Goal: Task Accomplishment & Management: Complete application form

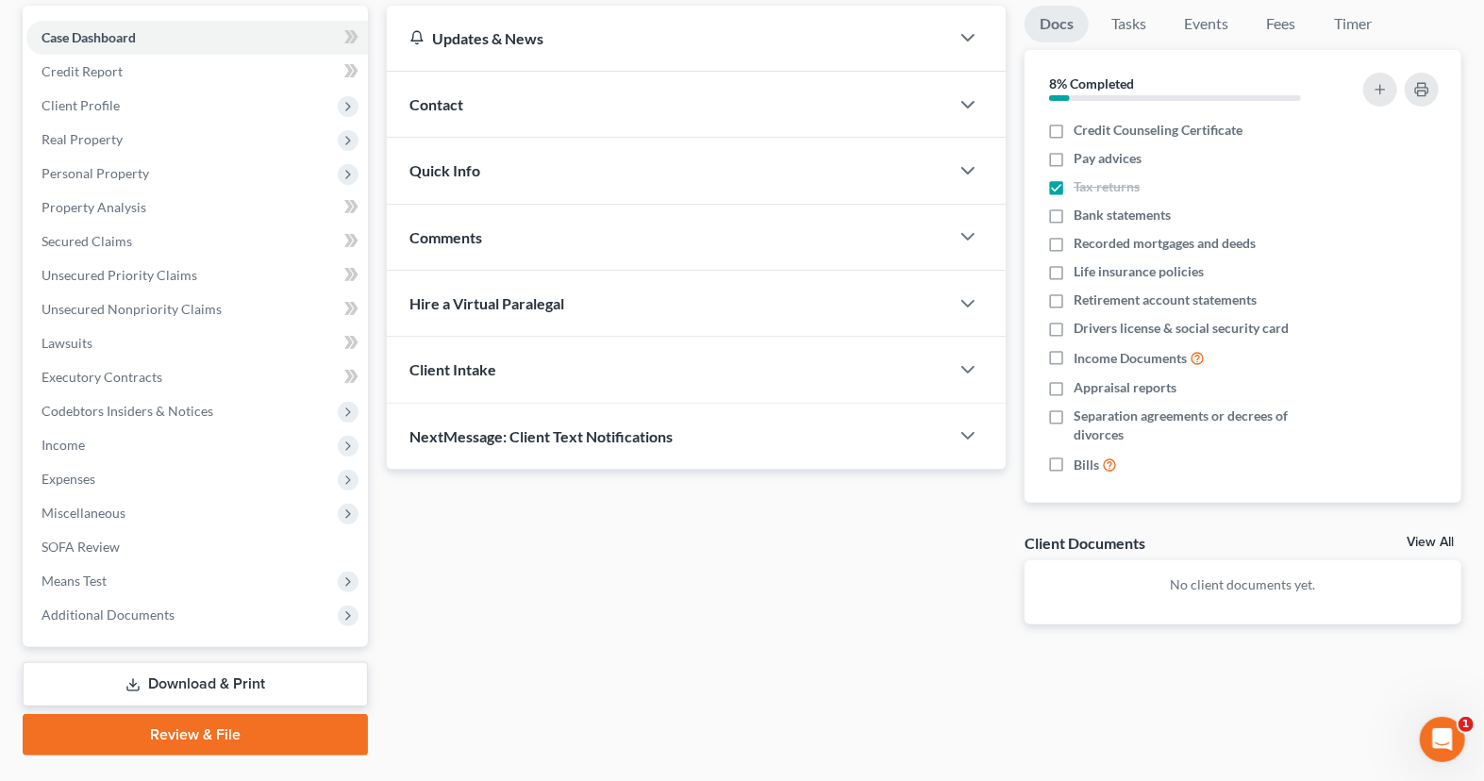
scroll to position [192, 0]
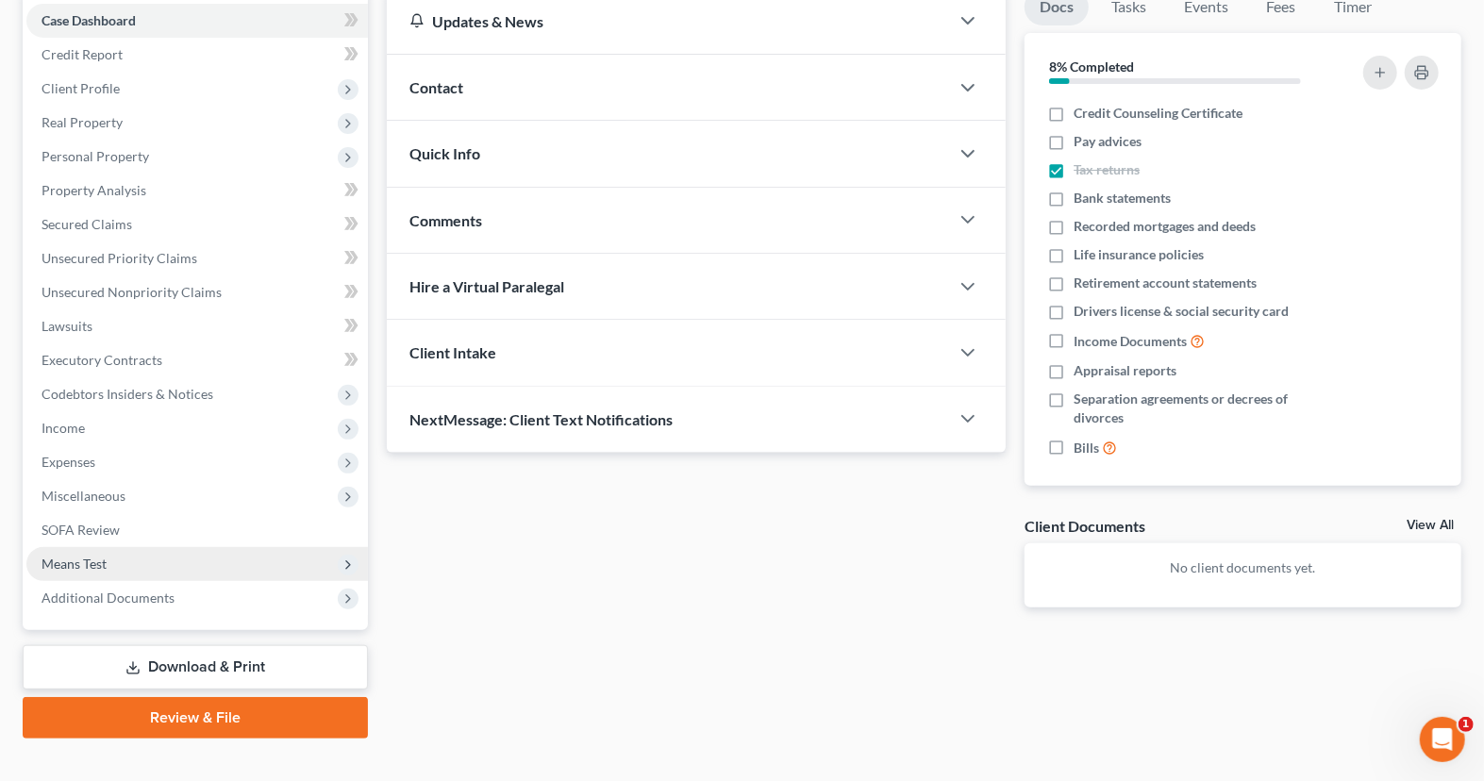
click at [231, 561] on span "Means Test" at bounding box center [196, 564] width 341 height 34
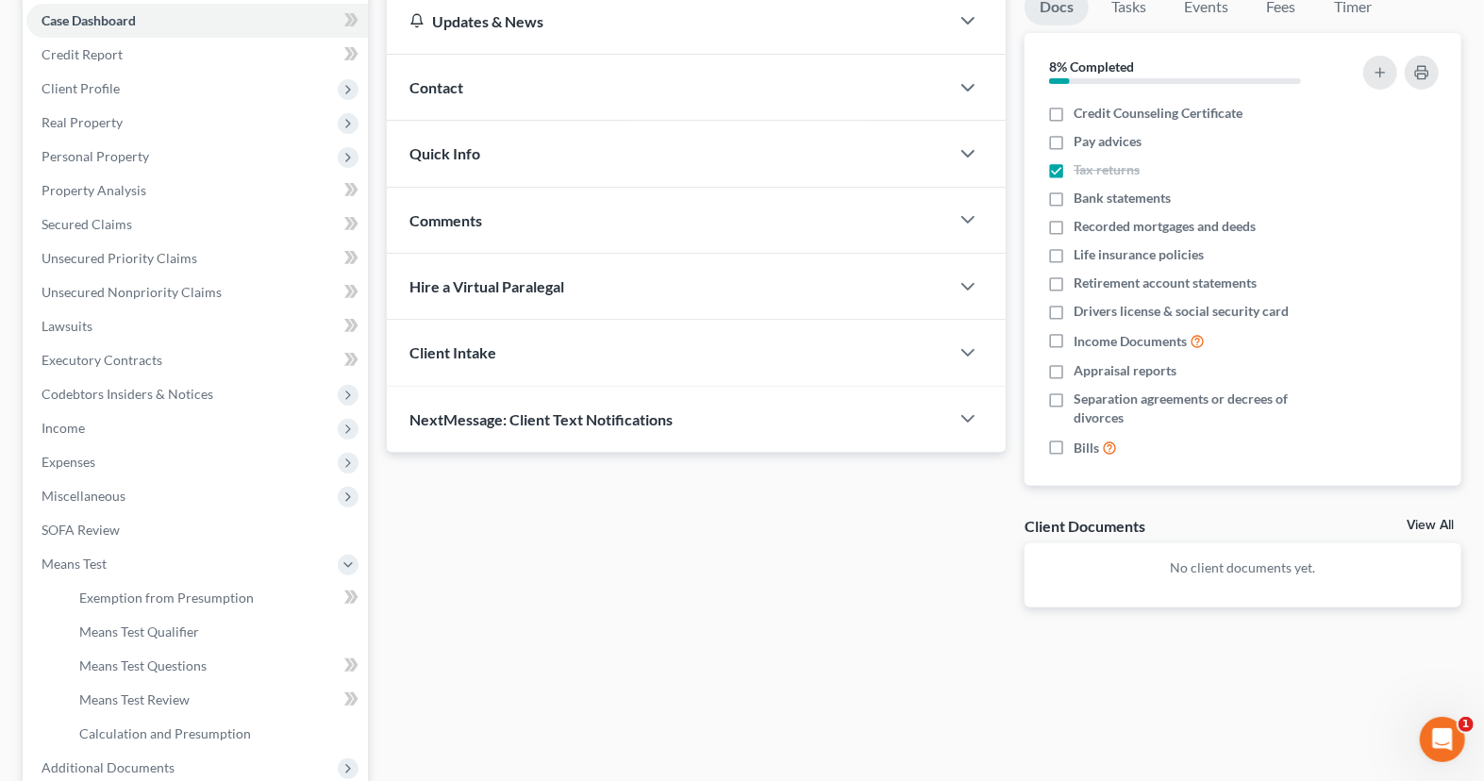
scroll to position [0, 0]
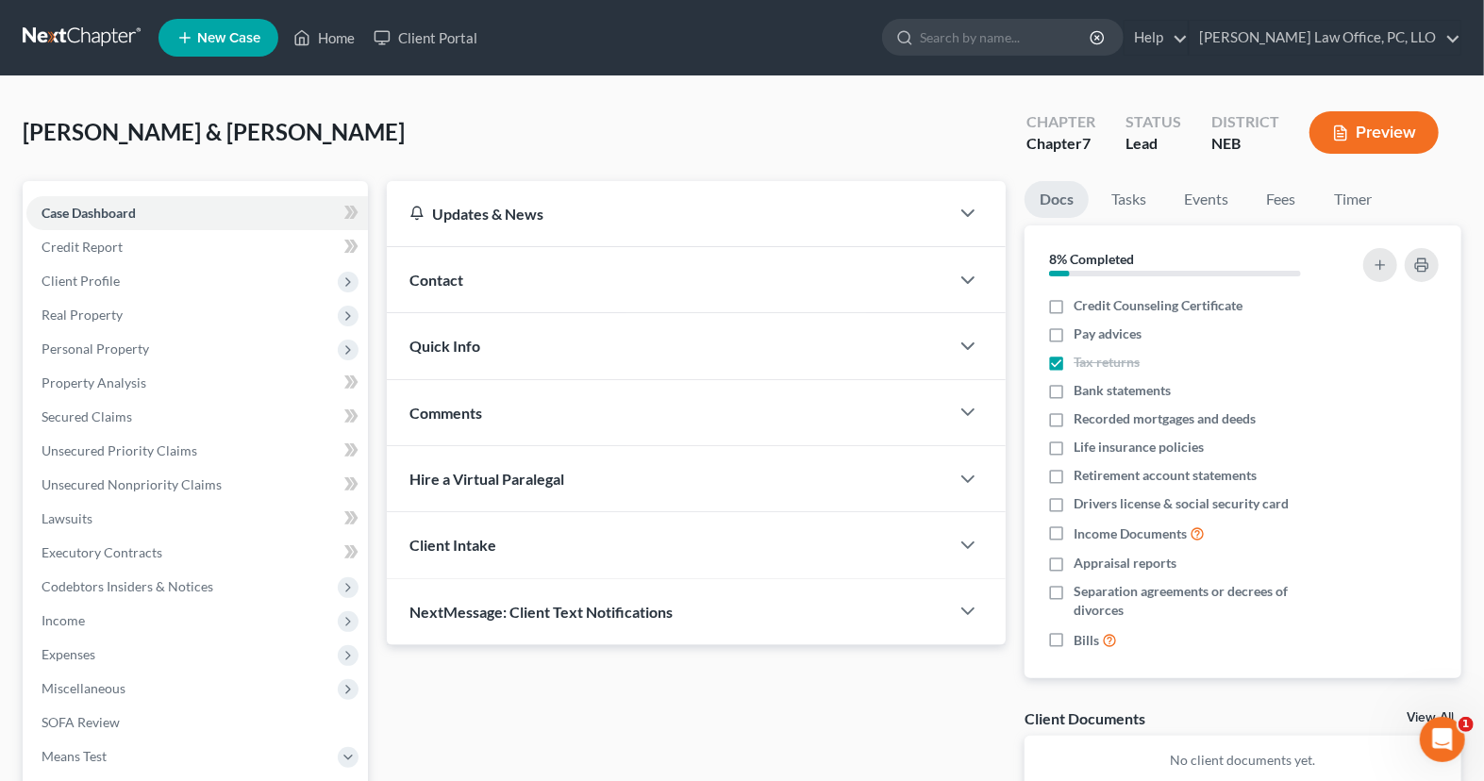
click at [1377, 123] on button "Preview" at bounding box center [1373, 132] width 129 height 42
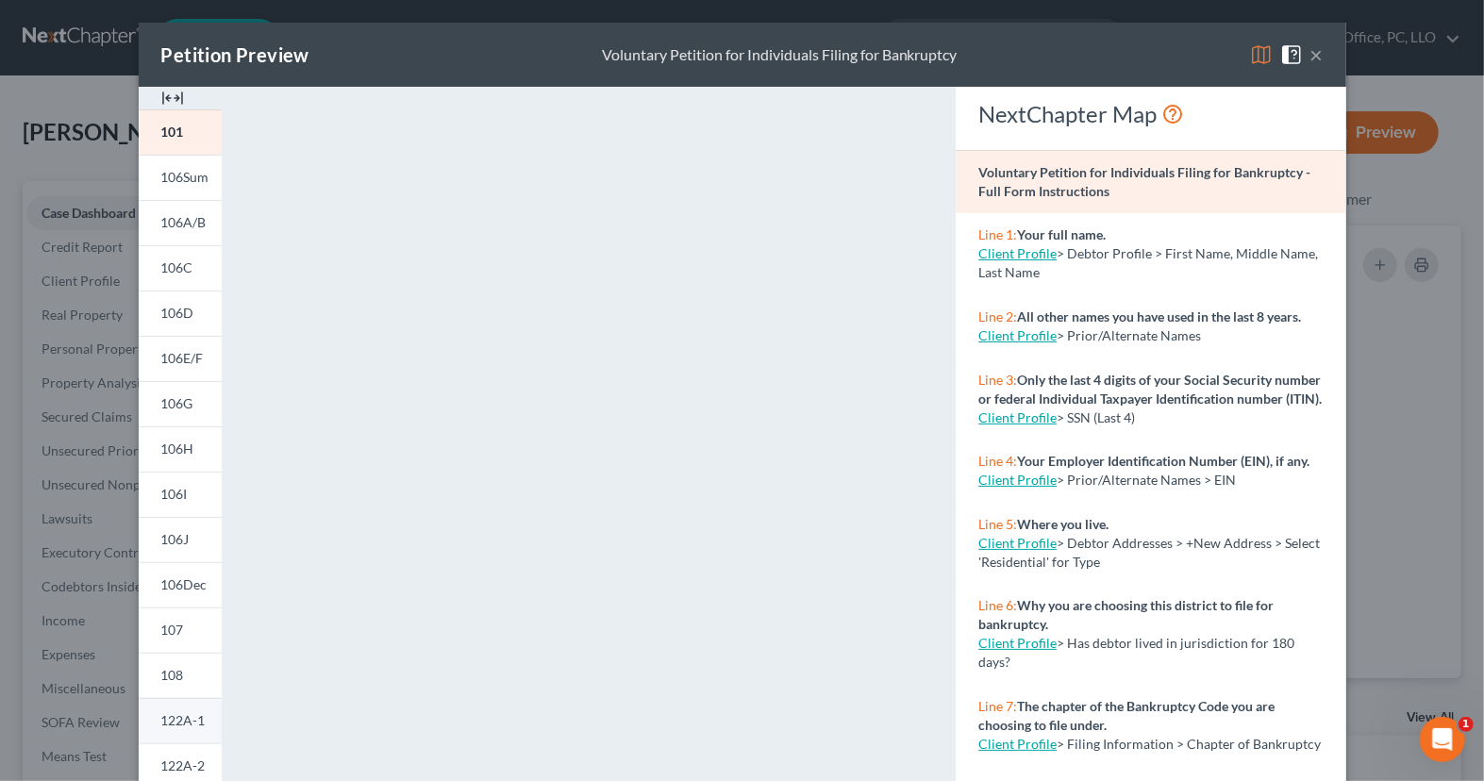
click at [171, 715] on span "122A-1" at bounding box center [183, 720] width 44 height 16
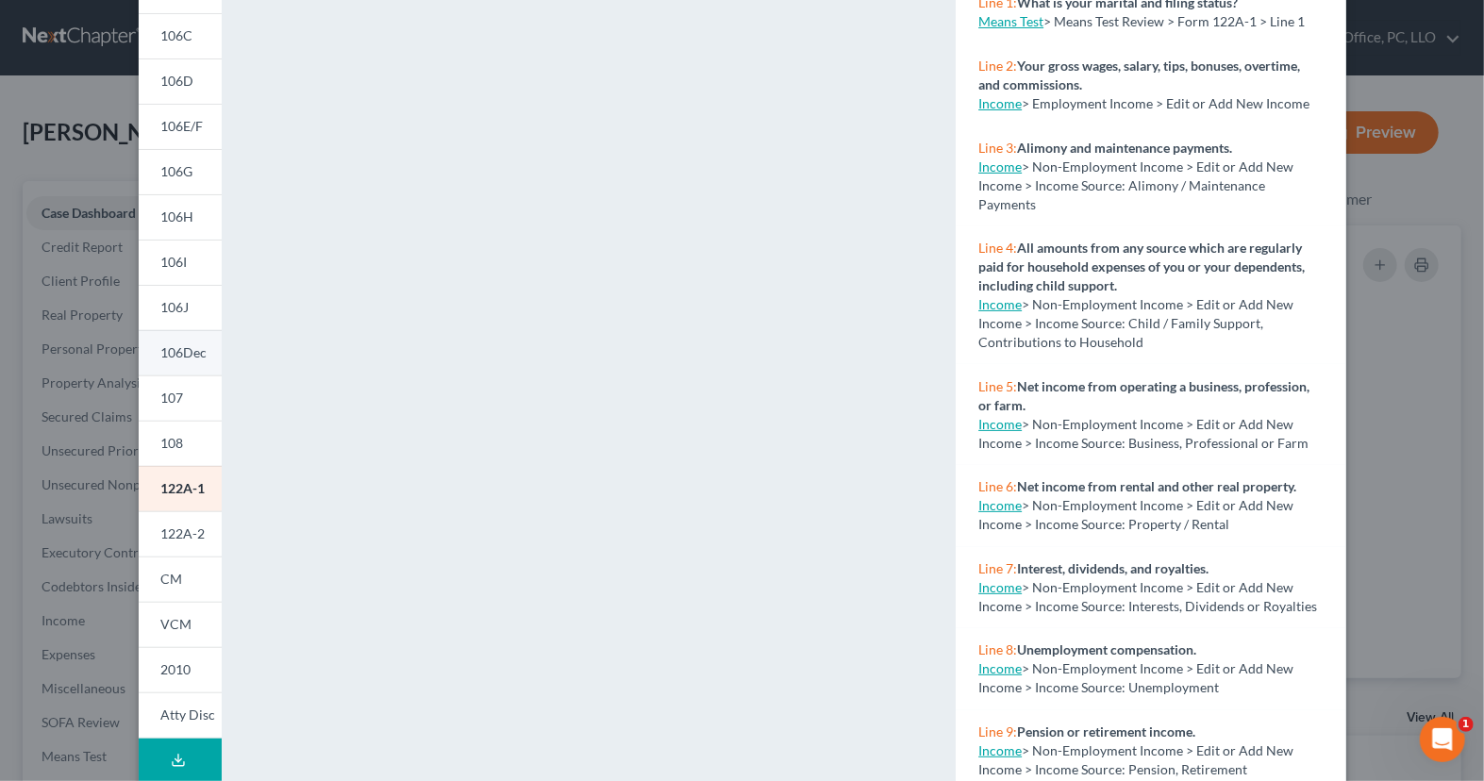
scroll to position [256, 0]
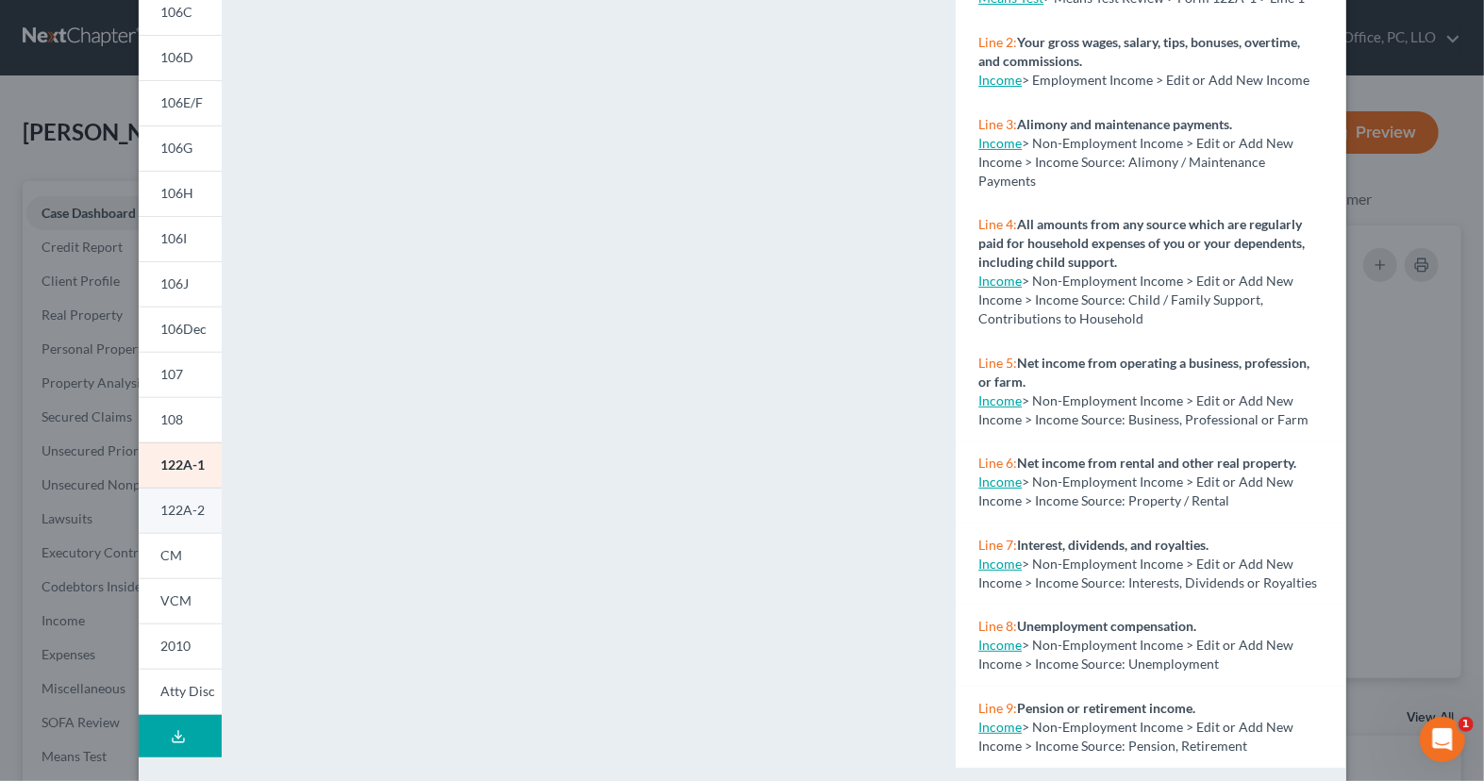
click at [193, 509] on span "122A-2" at bounding box center [183, 510] width 44 height 16
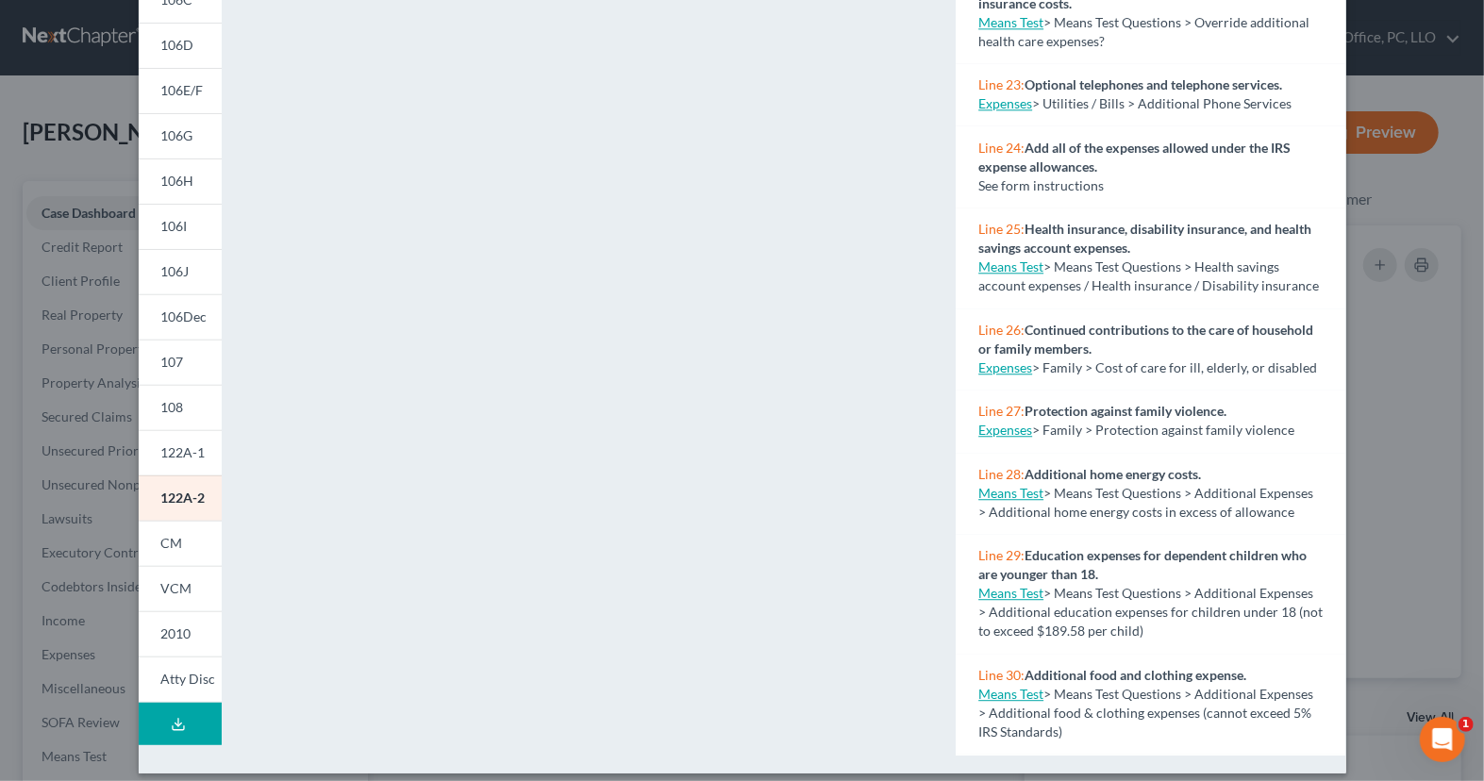
scroll to position [2663, 0]
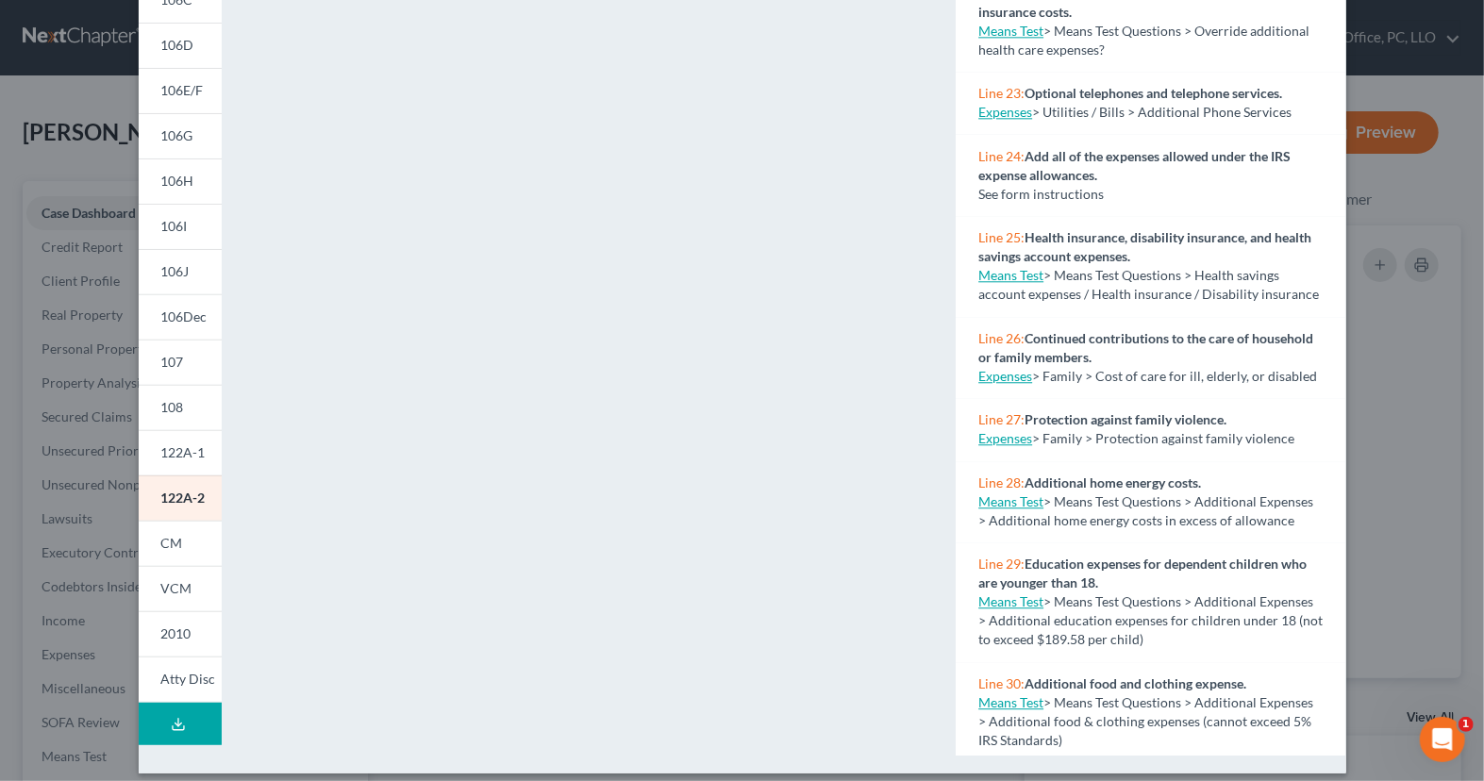
click at [1381, 440] on div "Petition Preview Chapter 7 Means Test Calculation × 101 106Sum 106A/B 106C 106D…" at bounding box center [742, 390] width 1484 height 781
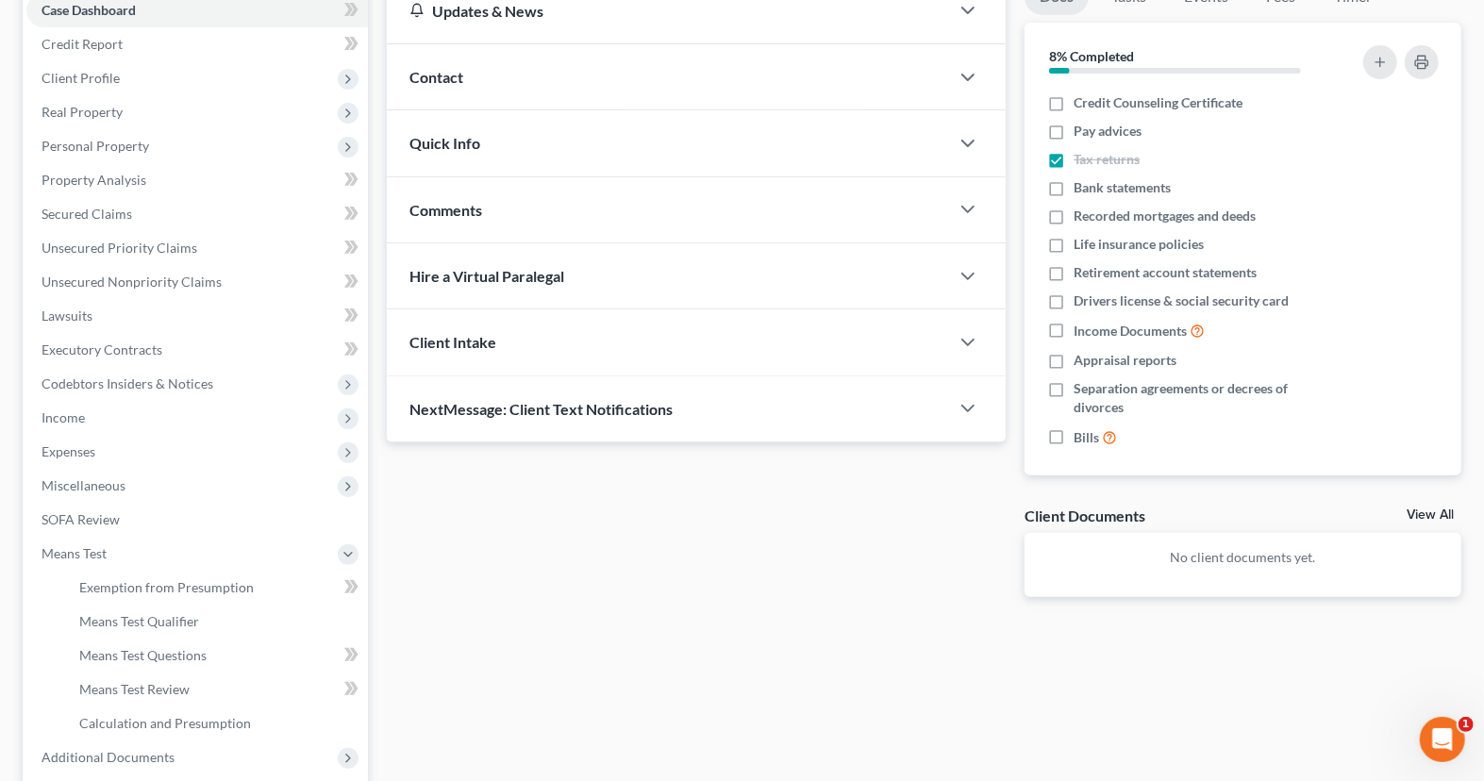
scroll to position [218, 0]
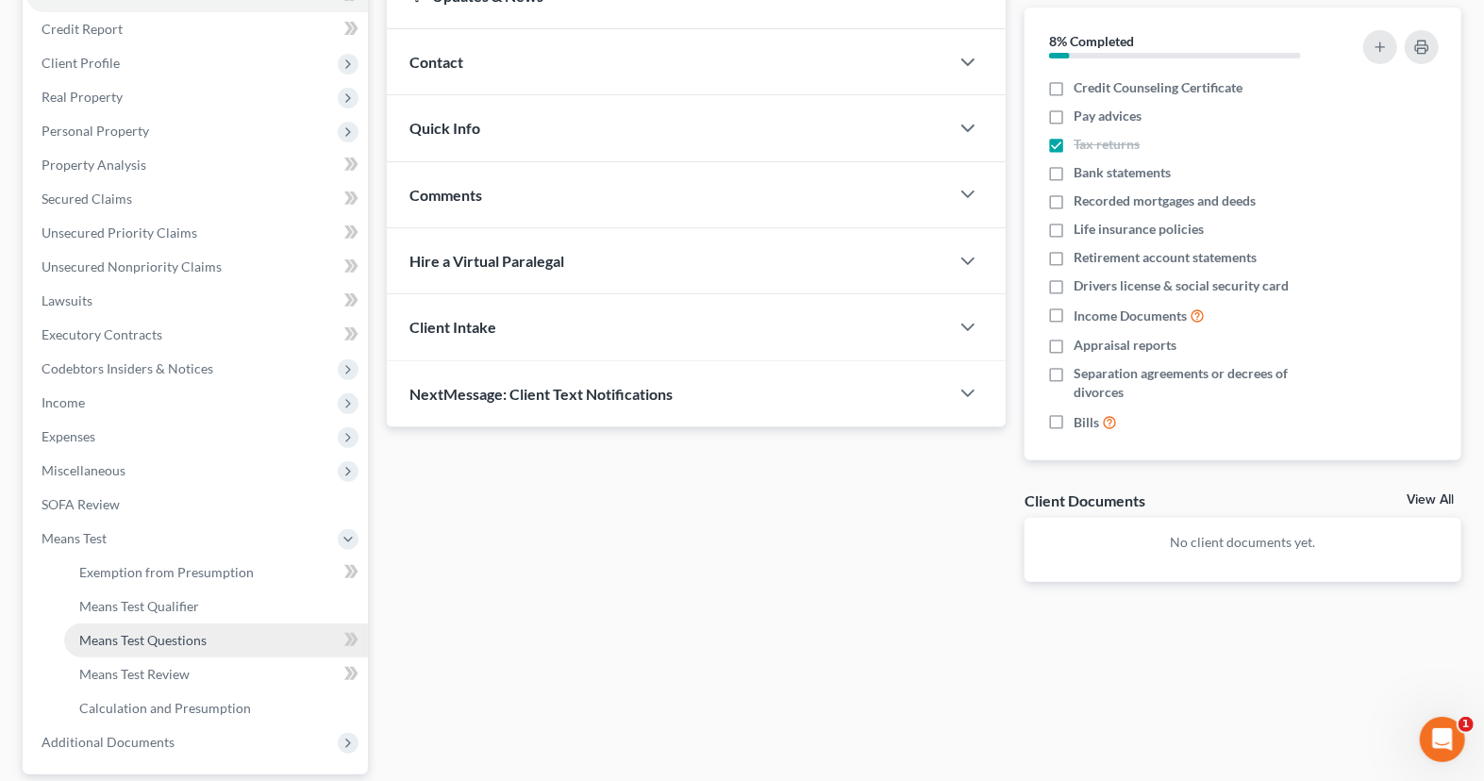
click at [198, 648] on link "Means Test Questions" at bounding box center [216, 640] width 304 height 34
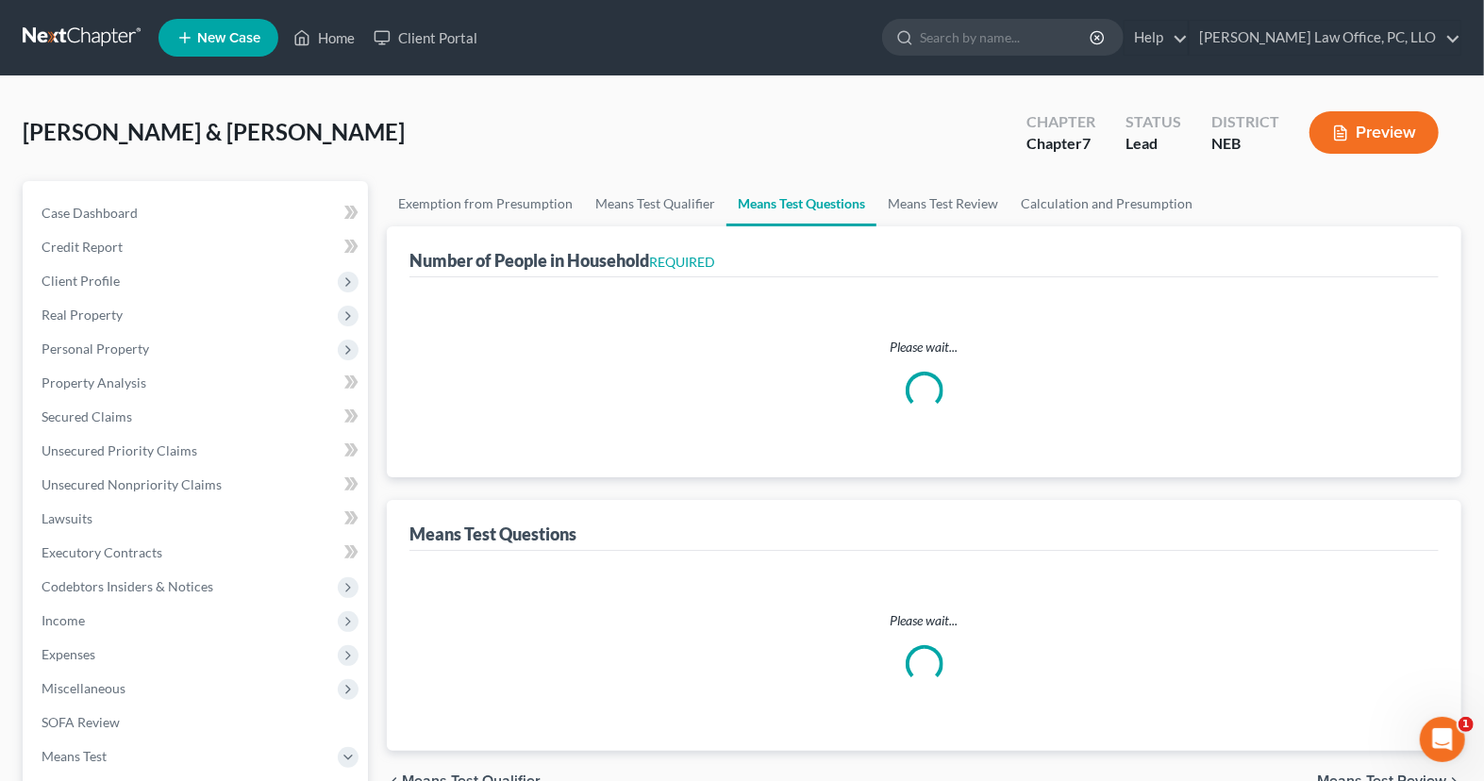
select select "0"
select select "60"
select select "1"
select select "5"
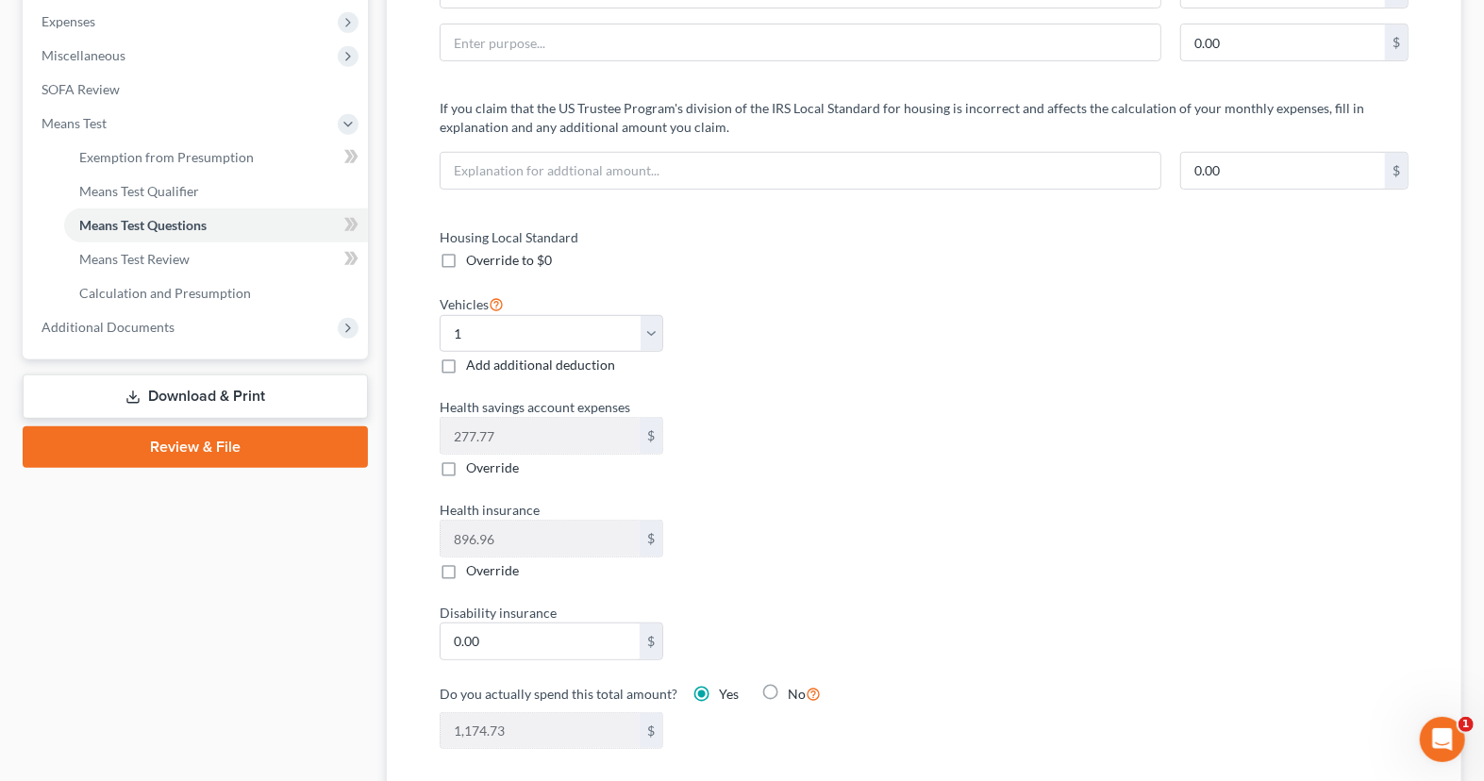
scroll to position [773, 0]
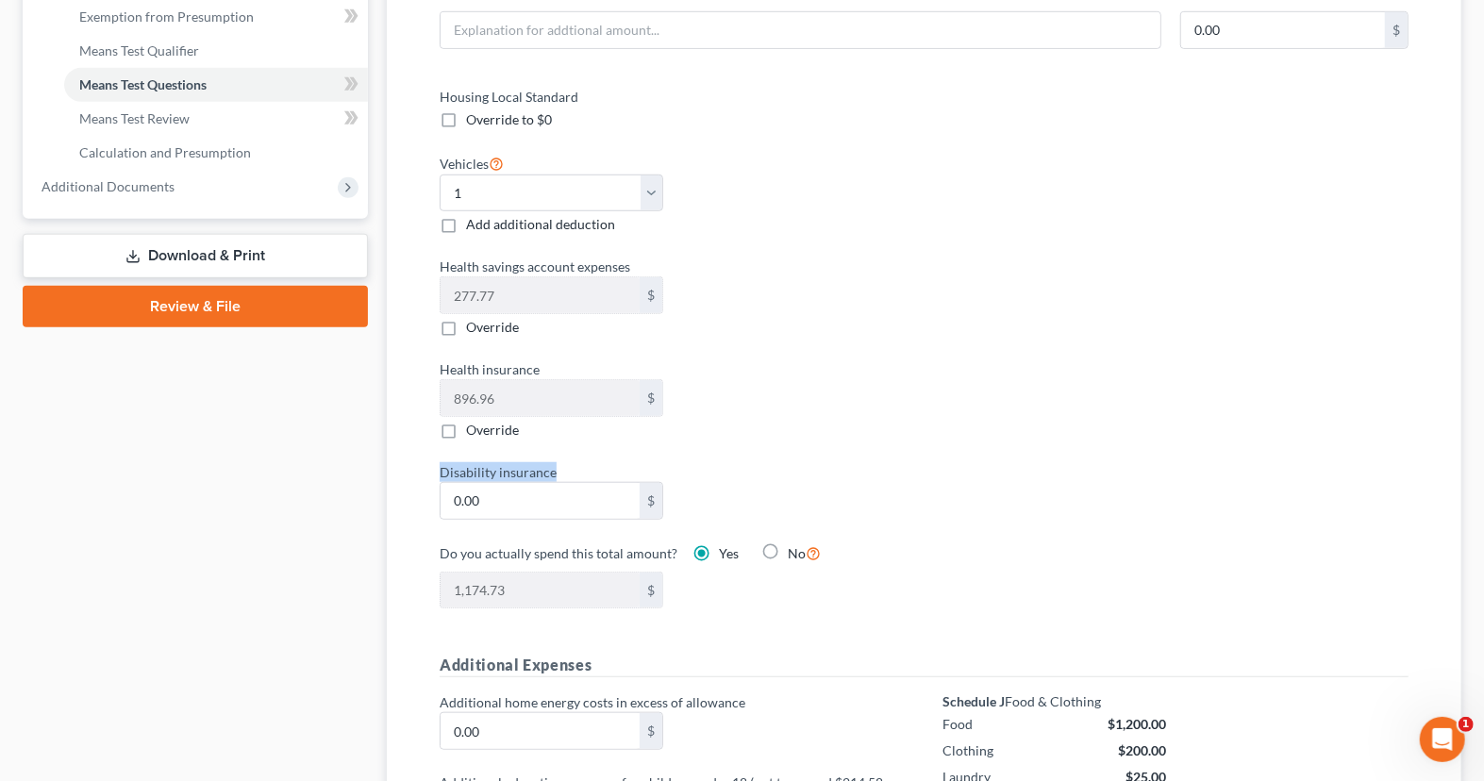
drag, startPoint x: 573, startPoint y: 465, endPoint x: 402, endPoint y: 450, distance: 171.4
click at [402, 450] on div "Means Test Questions If your spouse is NOT filing with you, list any amount of …" at bounding box center [924, 379] width 1074 height 1484
copy label "Disability insurance"
